Goal: Book appointment/travel/reservation

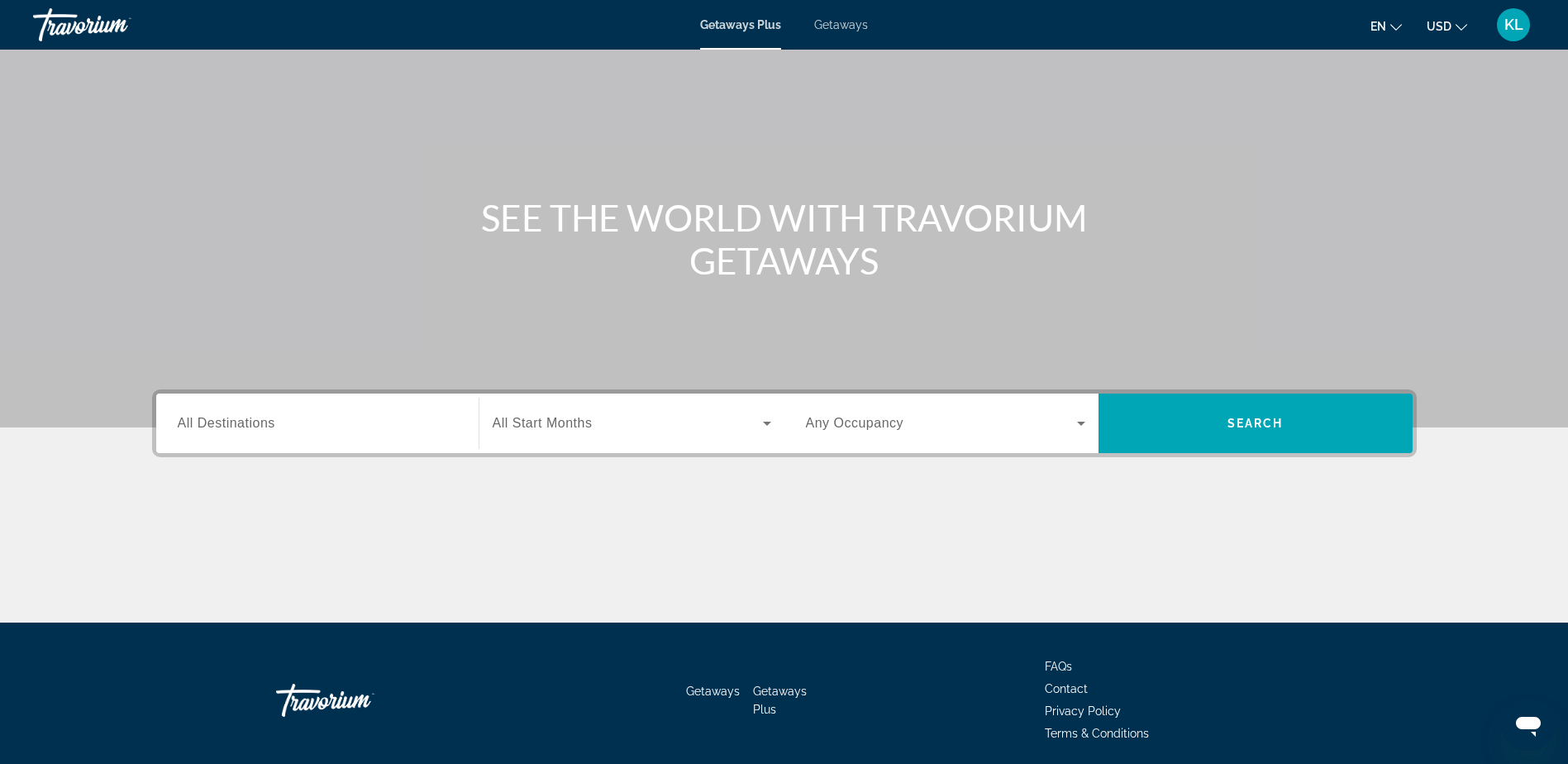
scroll to position [130, 0]
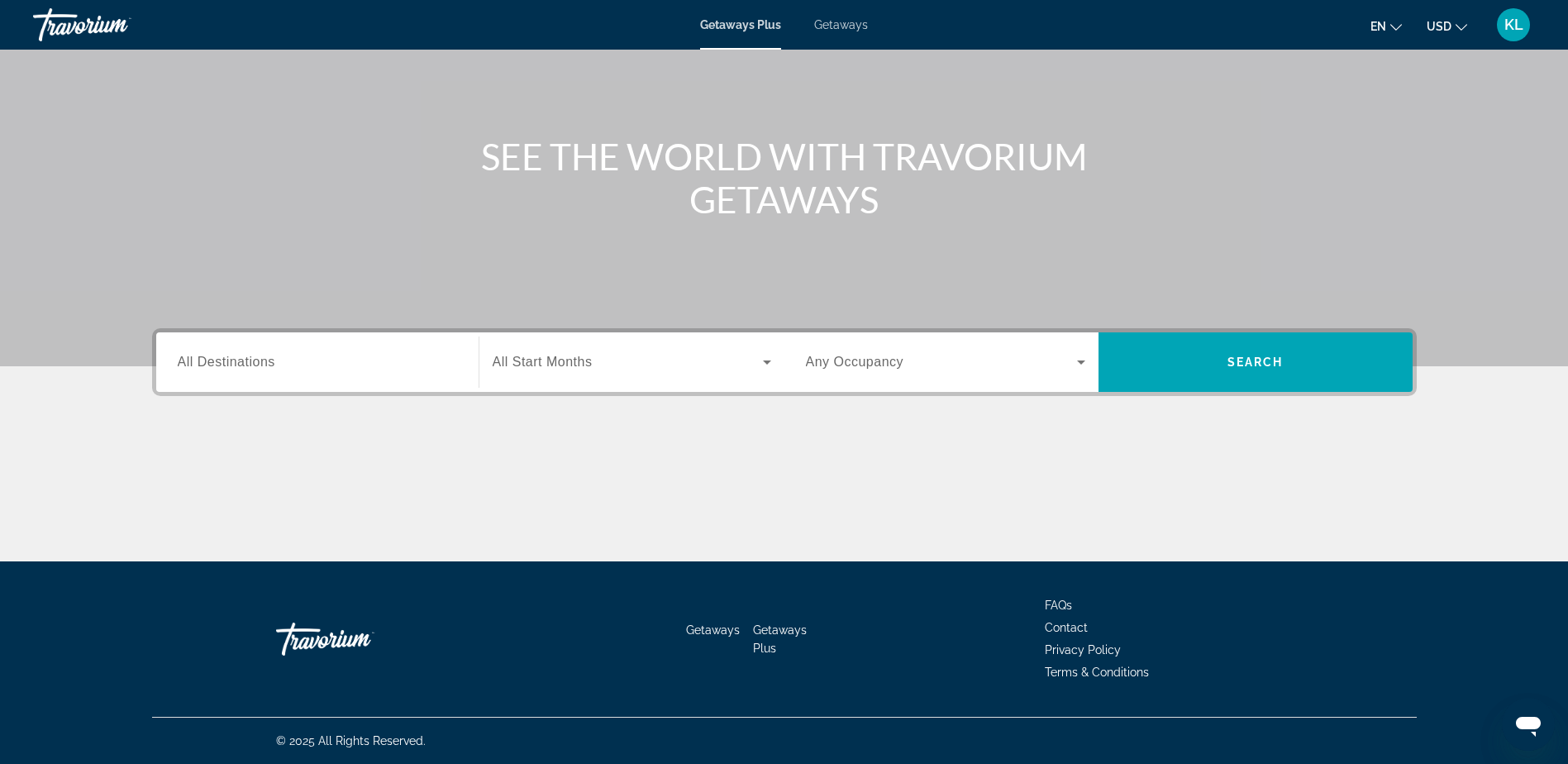
click at [304, 369] on input "Destination All Destinations" at bounding box center [318, 363] width 279 height 20
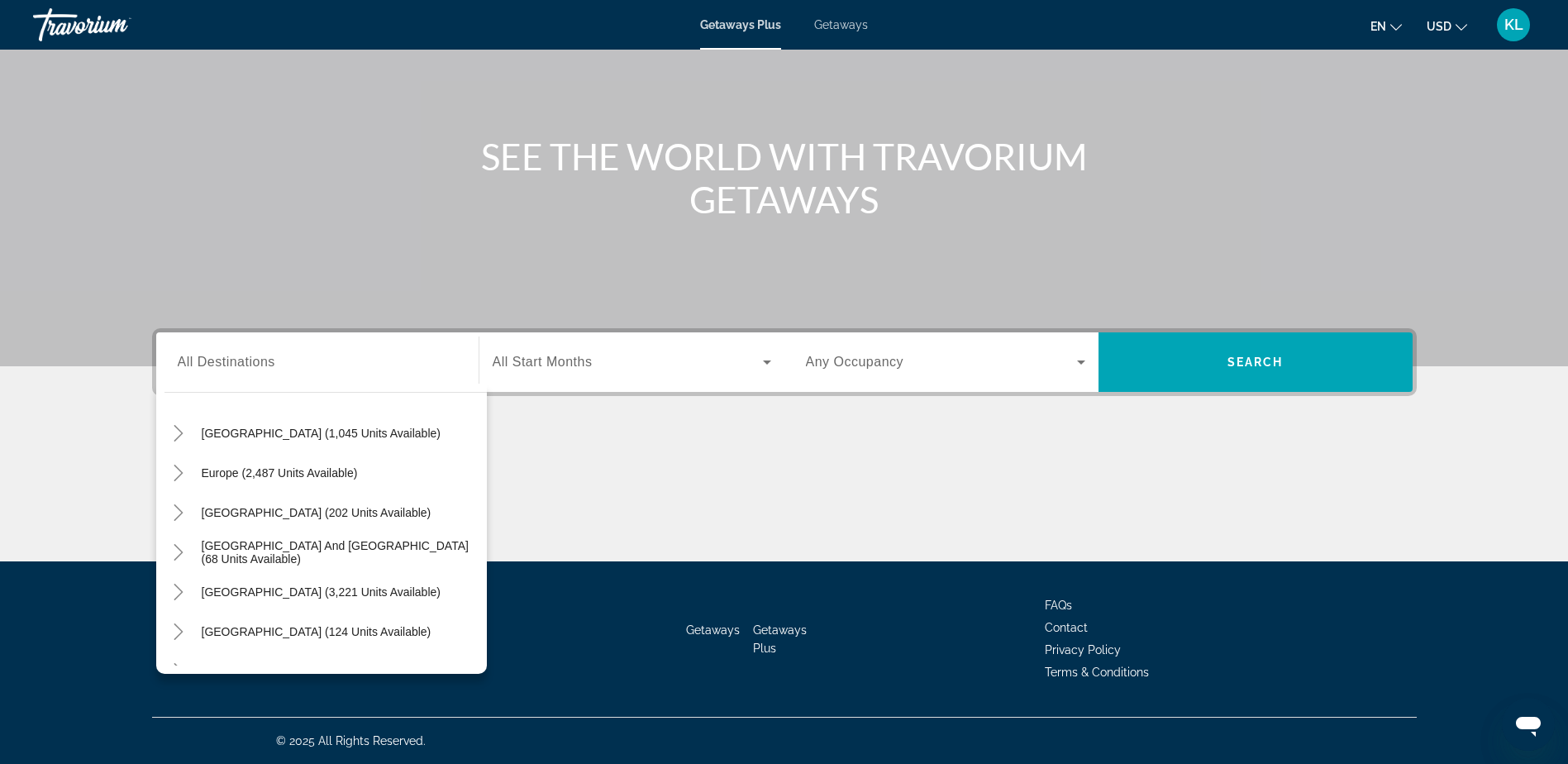
scroll to position [175, 0]
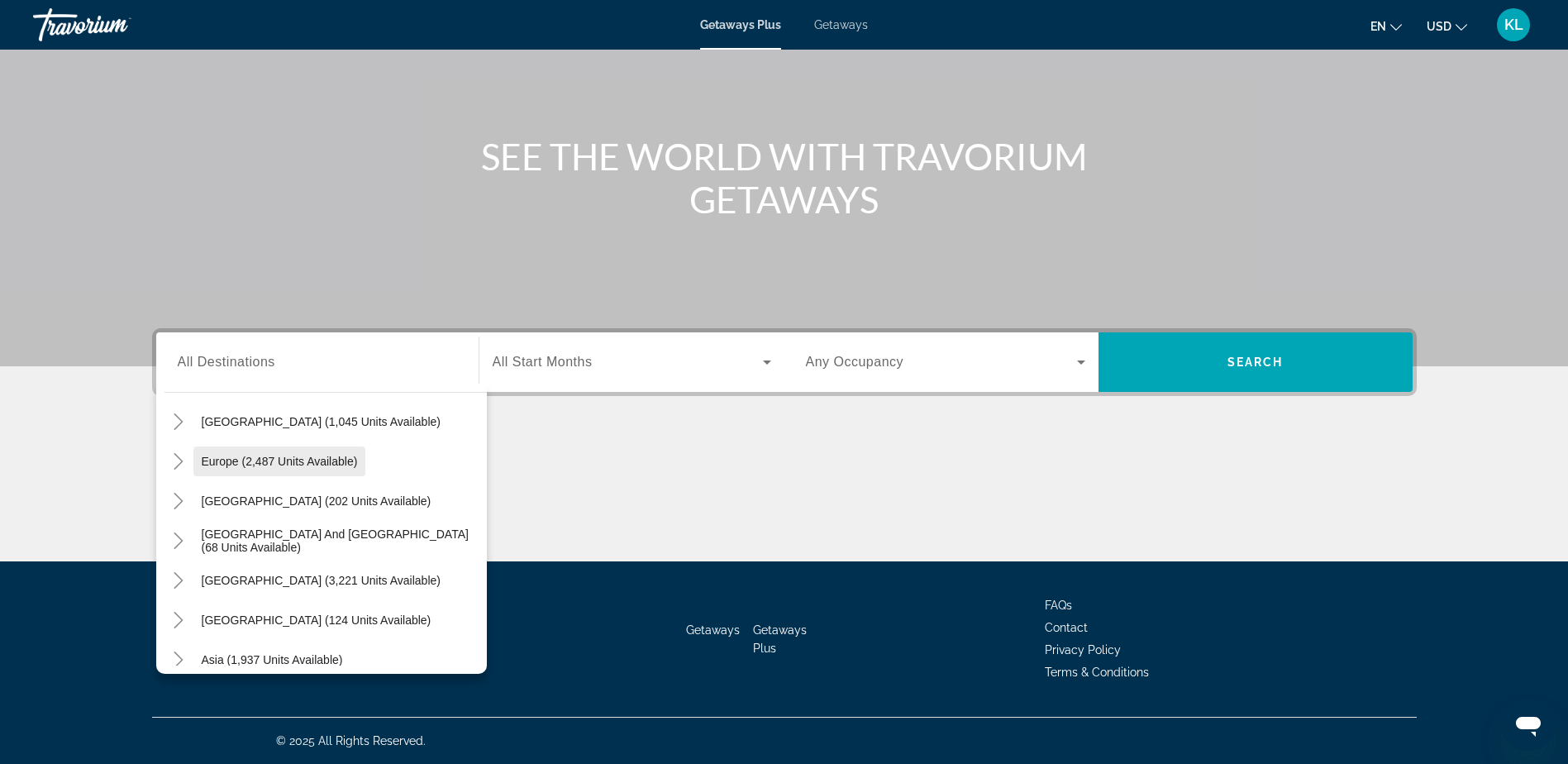
click at [269, 459] on span "Europe (2,487 units available)" at bounding box center [279, 462] width 156 height 13
type input "**********"
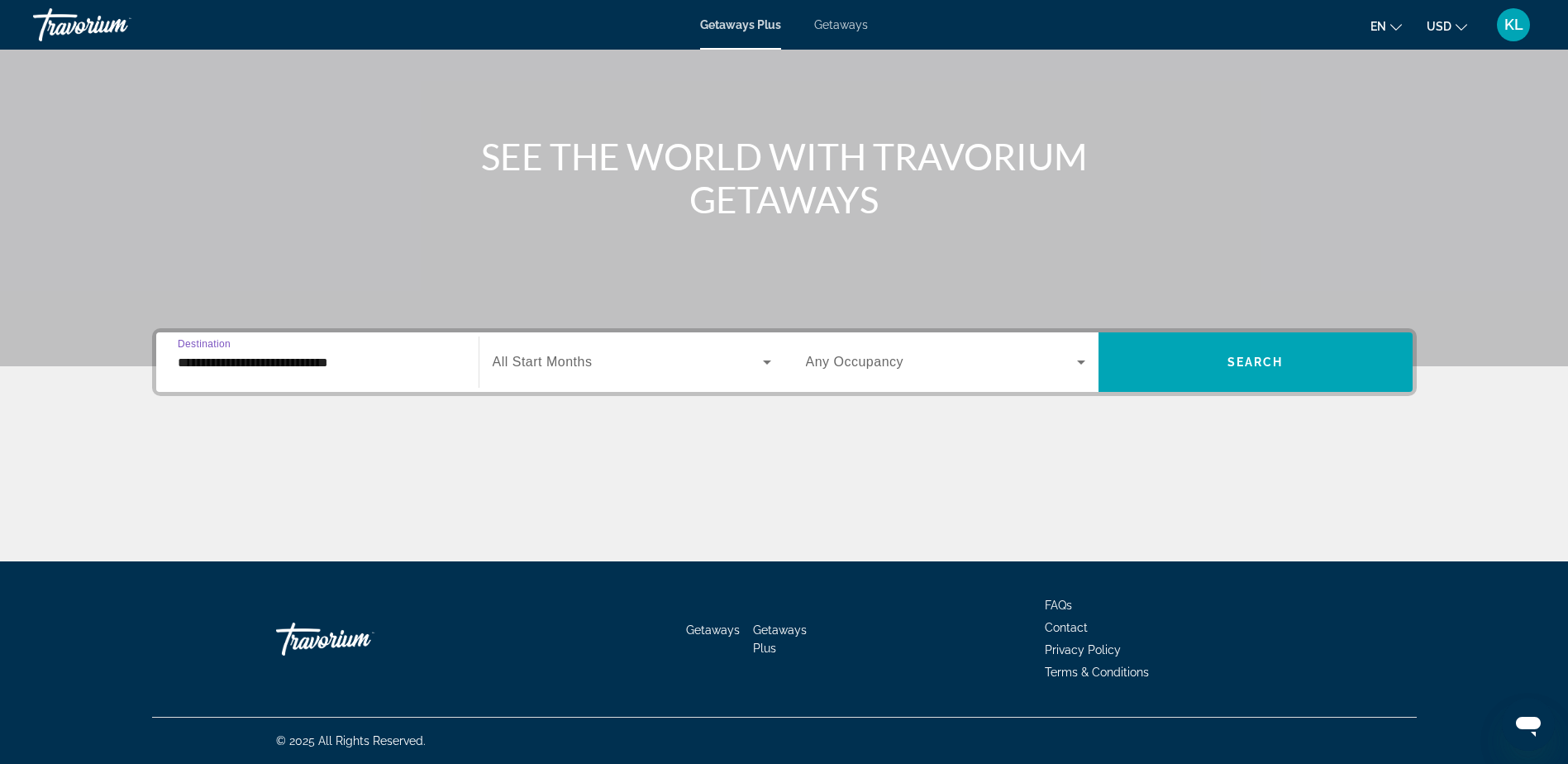
click at [680, 368] on span "Search widget" at bounding box center [627, 362] width 270 height 20
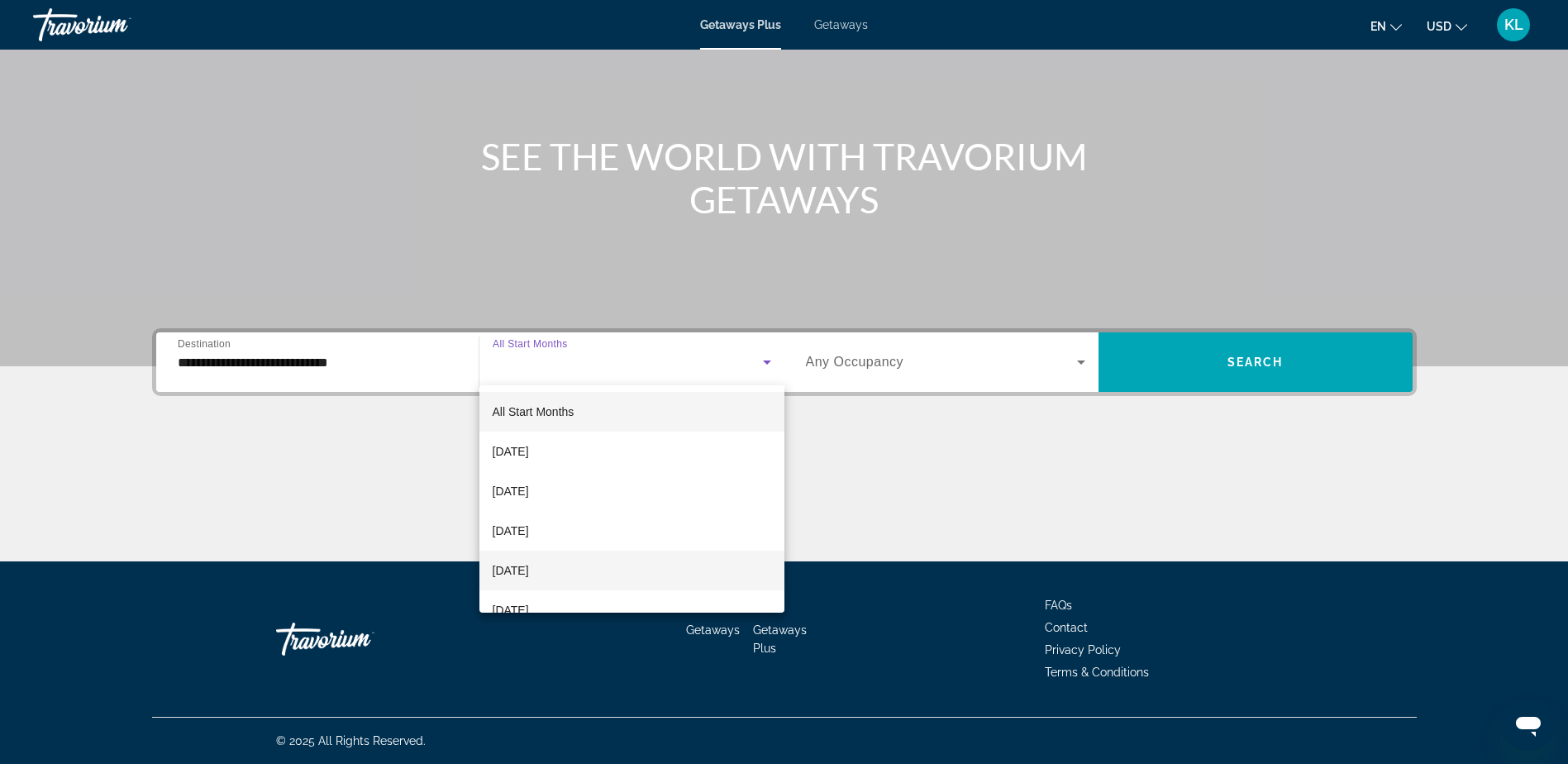
scroll to position [166, 0]
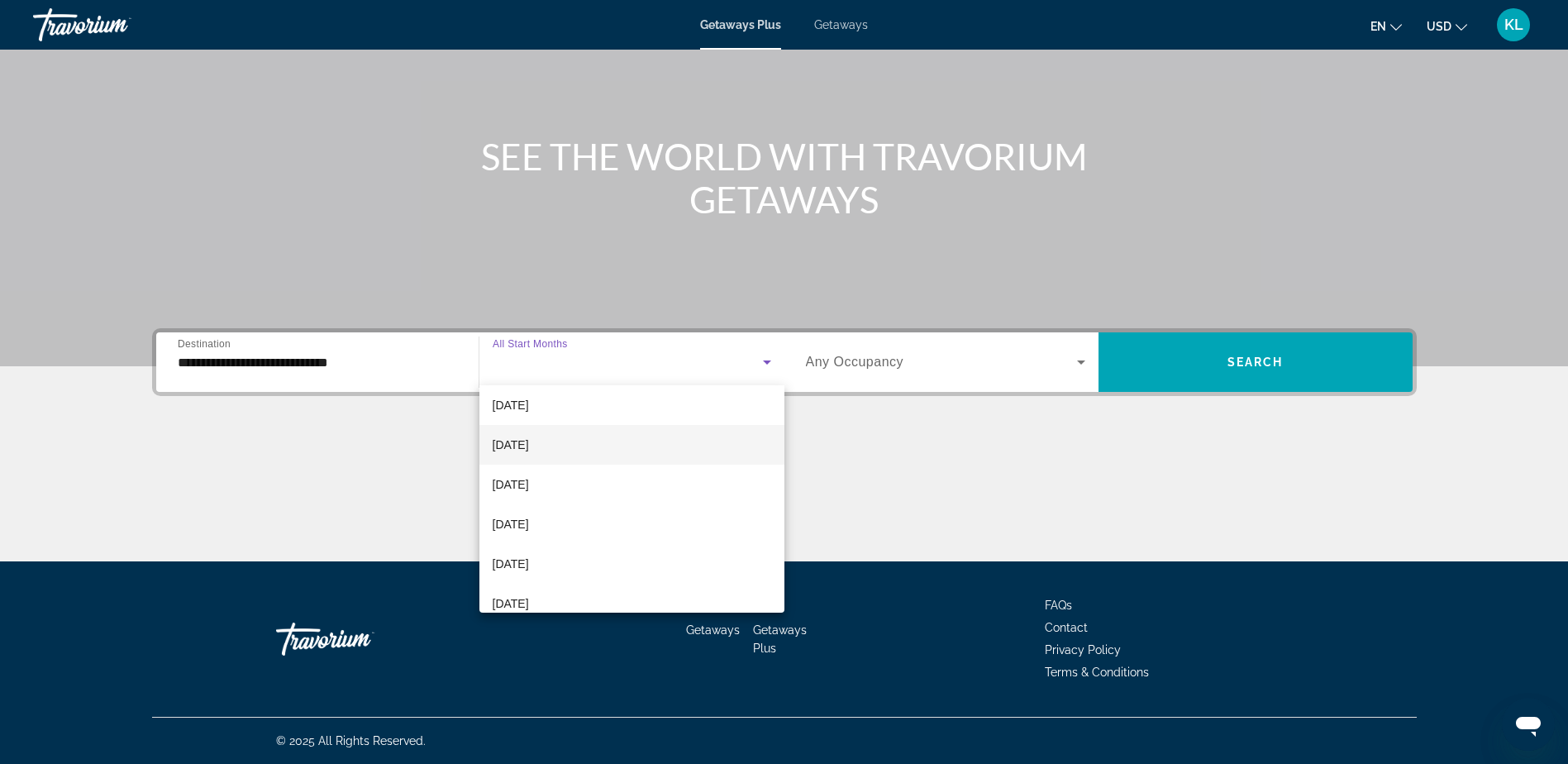
click at [601, 444] on mat-option "[DATE]" at bounding box center [631, 444] width 305 height 39
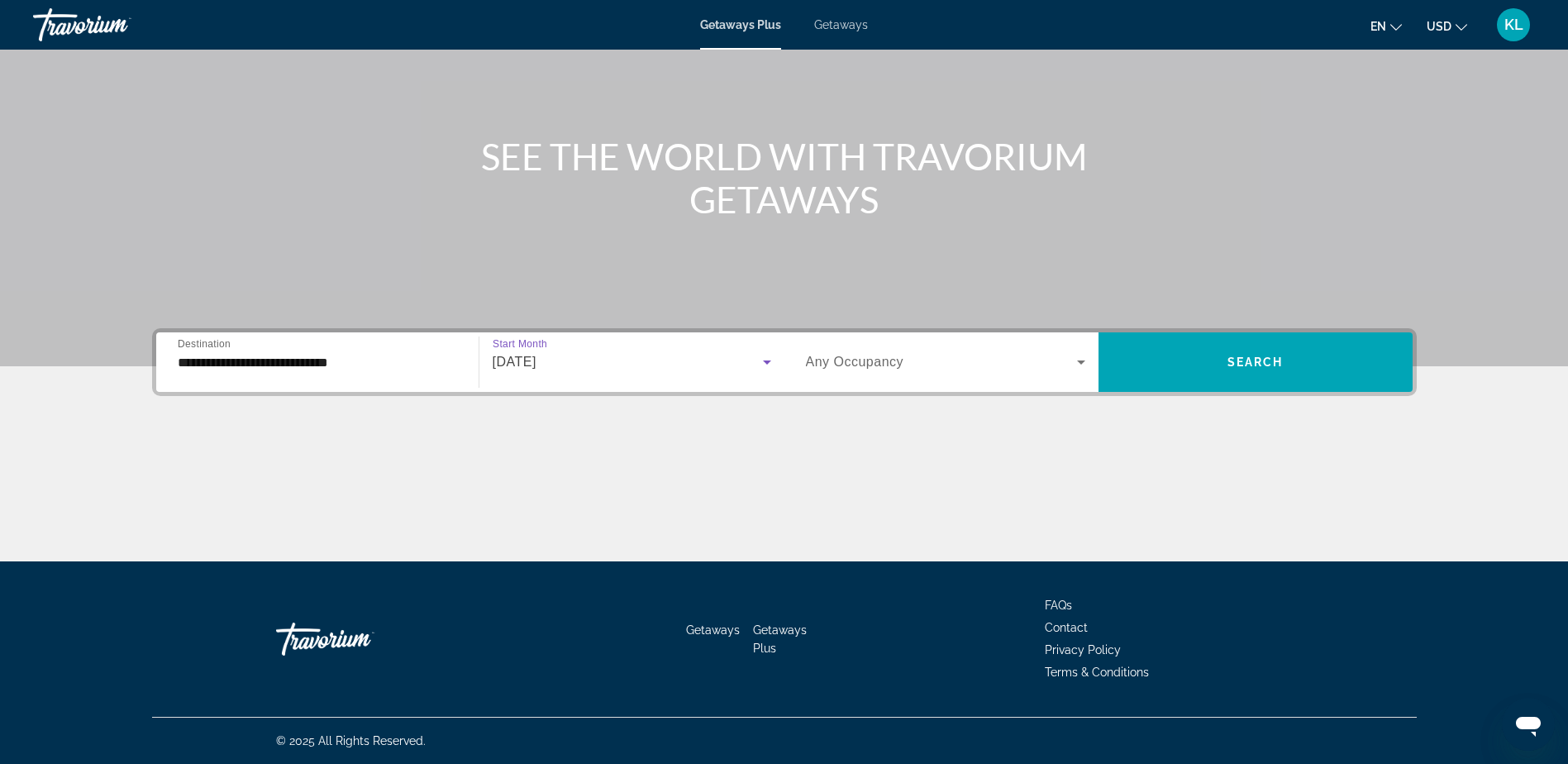
click at [883, 363] on span "Any Occupancy" at bounding box center [856, 361] width 99 height 14
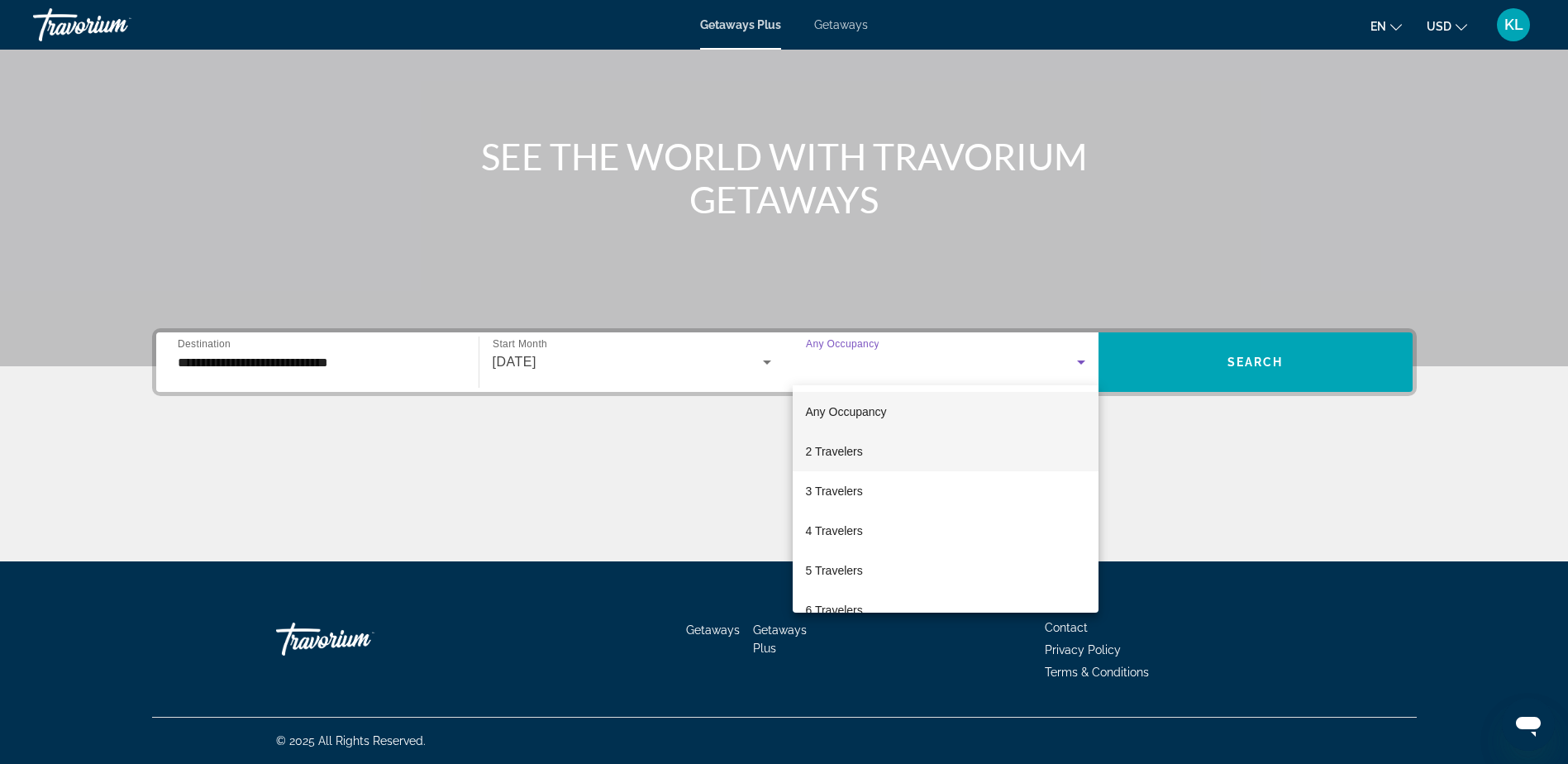
click at [878, 448] on mat-option "2 Travelers" at bounding box center [946, 451] width 306 height 39
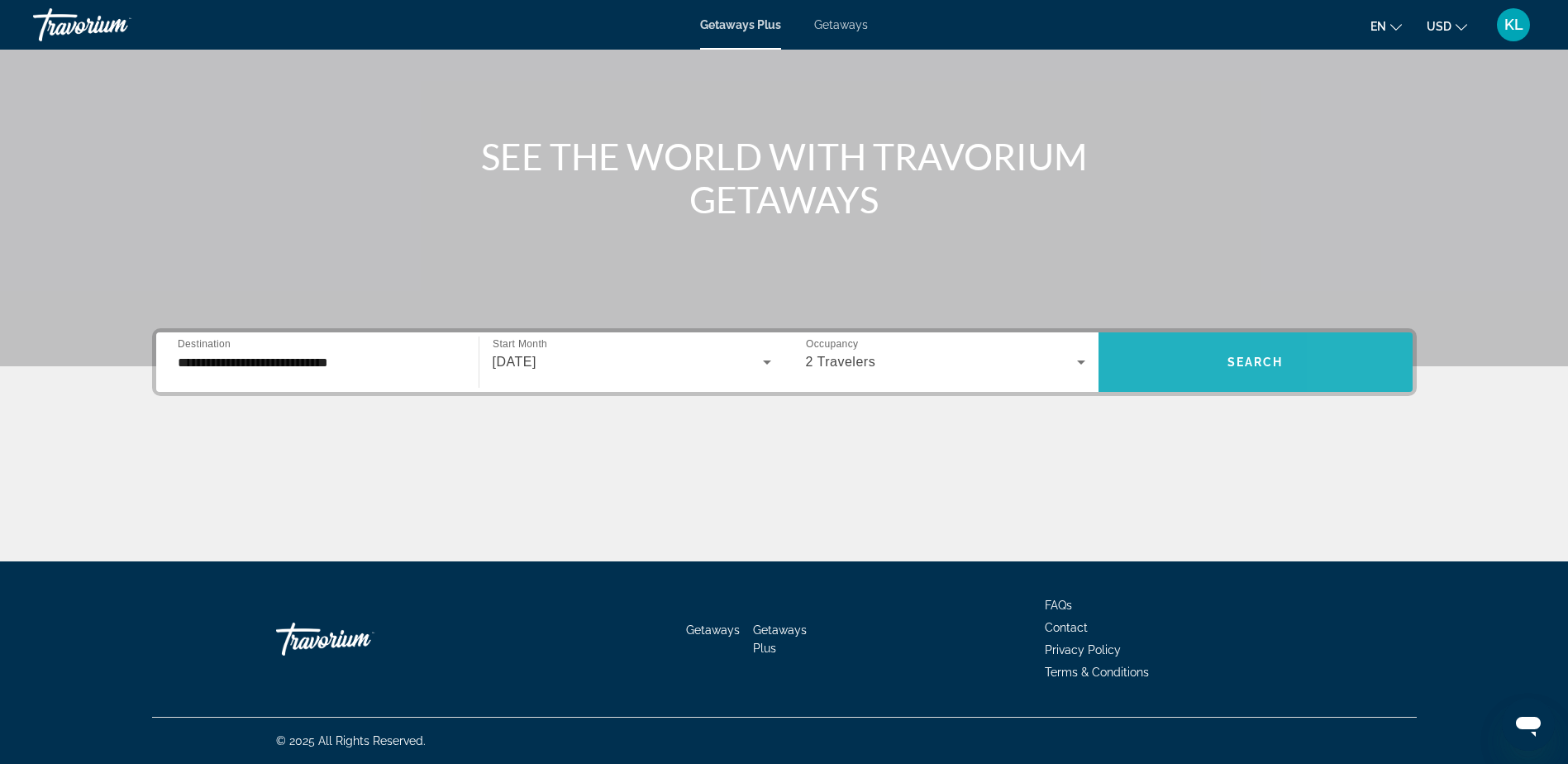
click at [1387, 357] on span "Search widget" at bounding box center [1256, 361] width 314 height 39
